Goal: Task Accomplishment & Management: Manage account settings

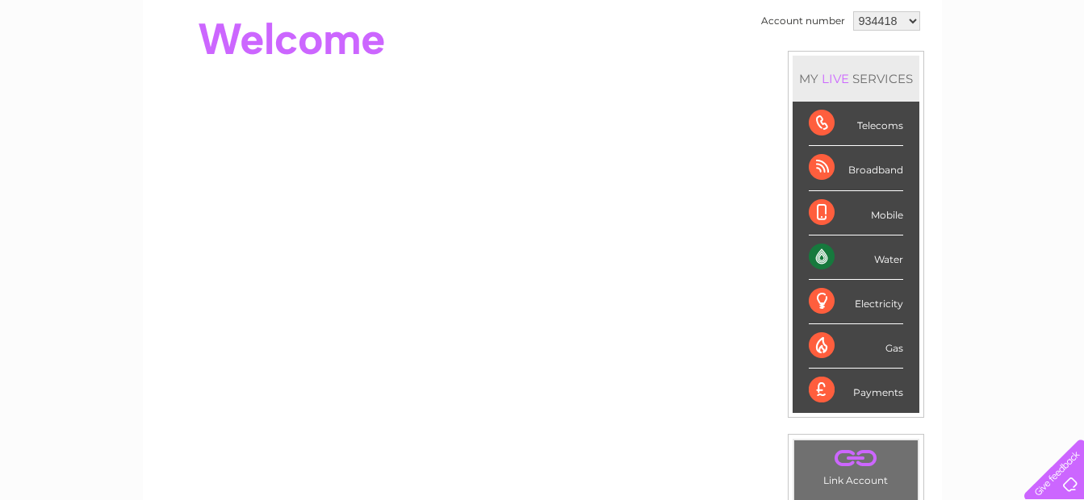
scroll to position [81, 0]
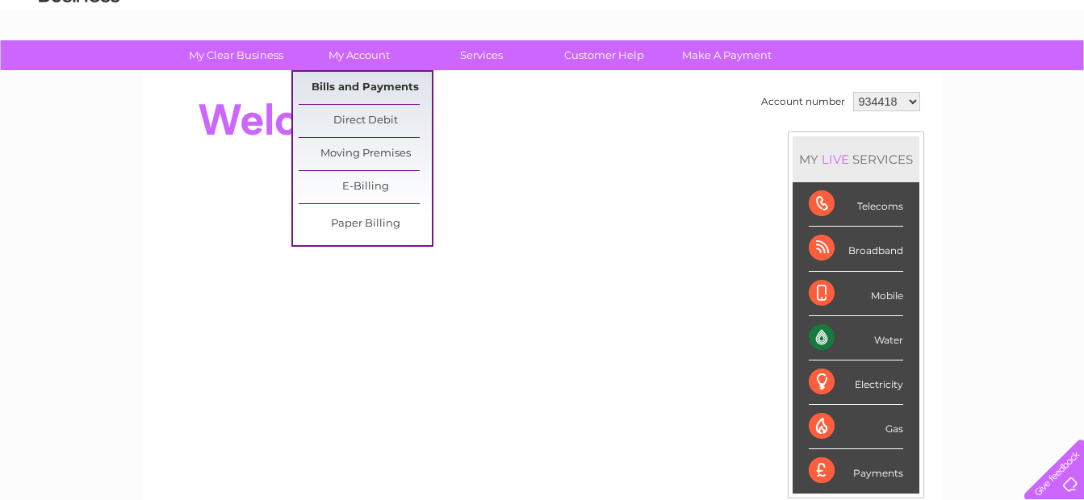
click at [353, 86] on link "Bills and Payments" at bounding box center [365, 88] width 133 height 32
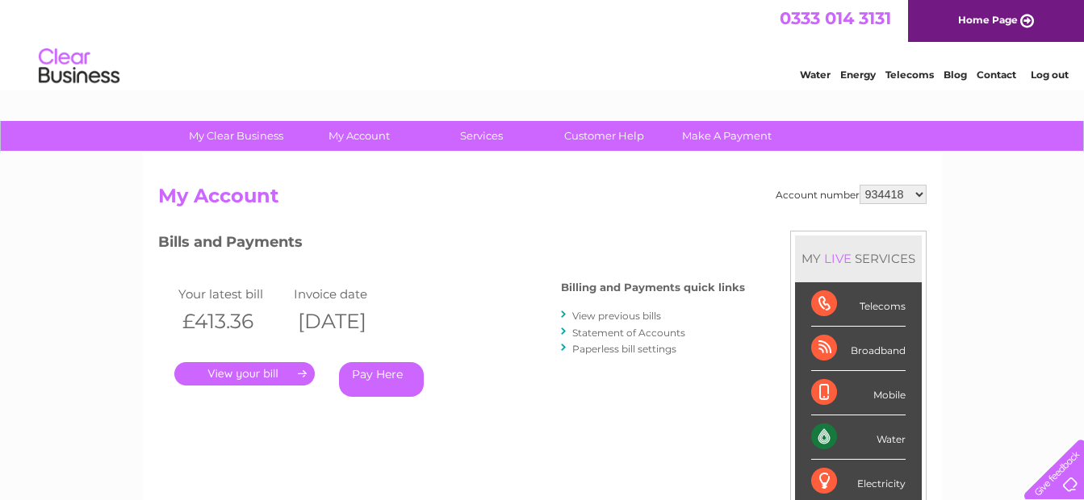
click at [250, 374] on link "." at bounding box center [244, 373] width 140 height 23
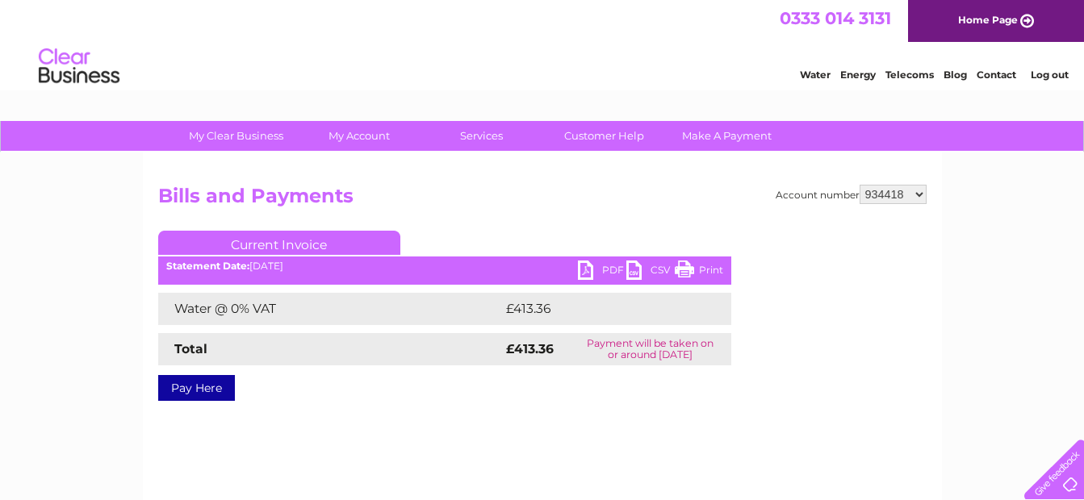
click at [582, 267] on link "PDF" at bounding box center [602, 272] width 48 height 23
click at [920, 190] on select "934418 934499 975631 1124338" at bounding box center [892, 194] width 67 height 19
select select "934499"
click at [860, 185] on select "934418 934499 975631 1124338" at bounding box center [892, 194] width 67 height 19
click at [690, 265] on link "Print" at bounding box center [699, 272] width 48 height 23
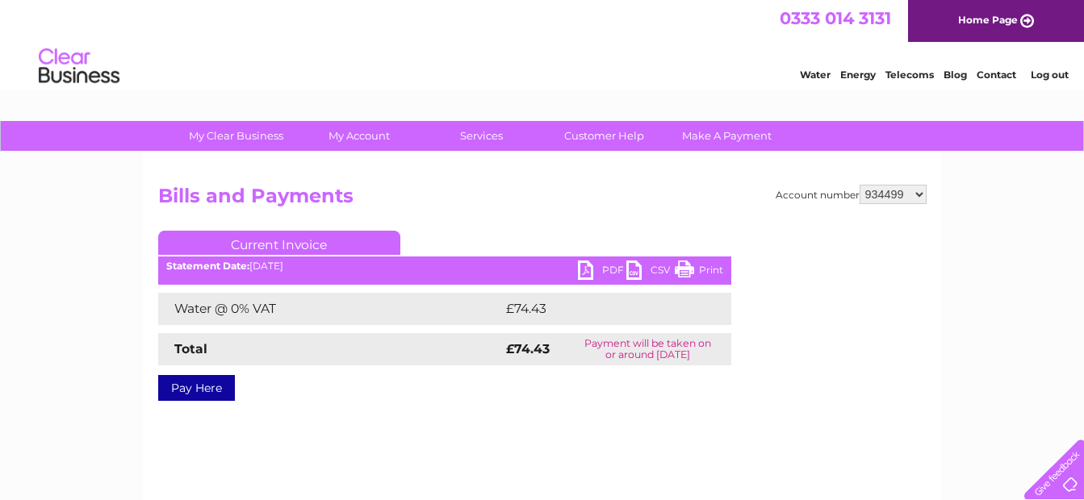
click at [579, 263] on link "PDF" at bounding box center [602, 272] width 48 height 23
